Goal: Task Accomplishment & Management: Complete application form

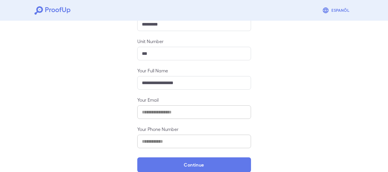
scroll to position [88, 0]
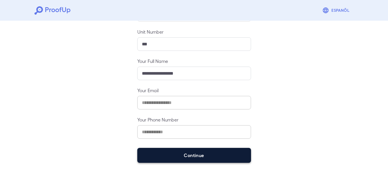
click at [172, 149] on button "Continue" at bounding box center [194, 155] width 114 height 15
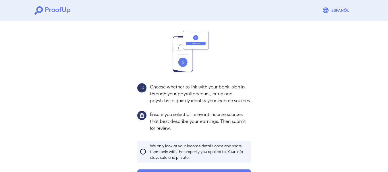
scroll to position [80, 0]
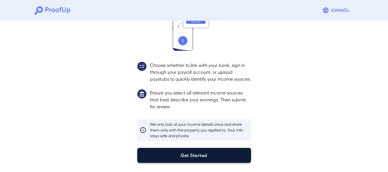
click at [192, 158] on button "Get Started" at bounding box center [194, 155] width 114 height 15
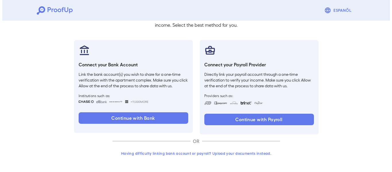
scroll to position [47, 0]
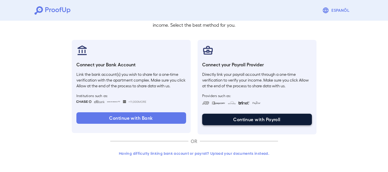
click at [237, 119] on button "Continue with Payroll" at bounding box center [257, 119] width 110 height 11
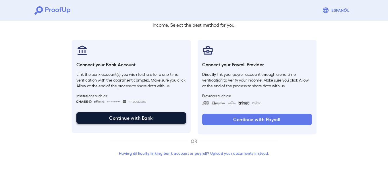
click at [139, 115] on button "Continue with Bank" at bounding box center [131, 117] width 110 height 11
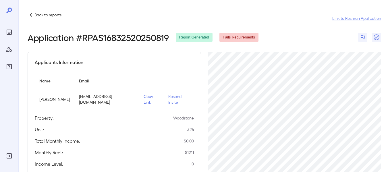
click at [168, 95] on p "Resend Invite" at bounding box center [178, 99] width 21 height 11
